Goal: Information Seeking & Learning: Learn about a topic

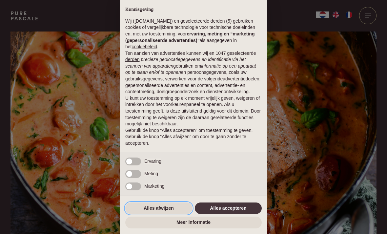
click at [165, 208] on button "Alles afwijzen" at bounding box center [158, 208] width 67 height 12
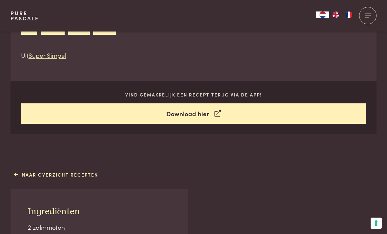
scroll to position [290, 0]
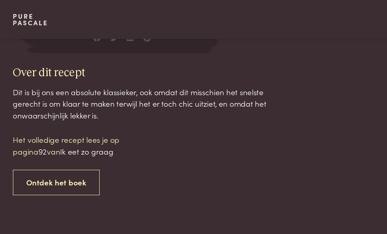
scroll to position [640, 0]
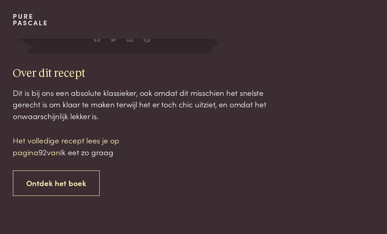
click at [18, 109] on p "Het volledige recept lees je op pagina 92 van Ik eet zo graag" at bounding box center [65, 118] width 111 height 19
click at [24, 144] on link "Ontdek het boek" at bounding box center [45, 148] width 70 height 21
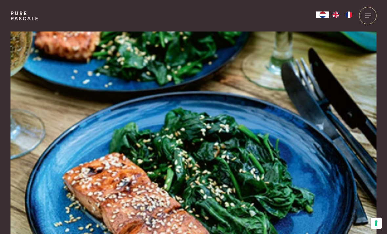
scroll to position [820, 0]
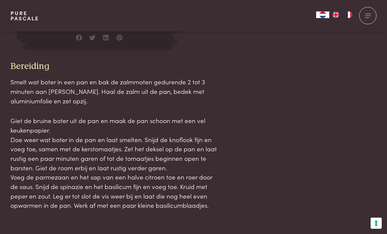
scroll to position [681, 0]
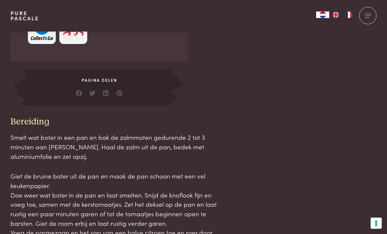
scroll to position [631, 0]
